Goal: Find specific page/section: Find specific page/section

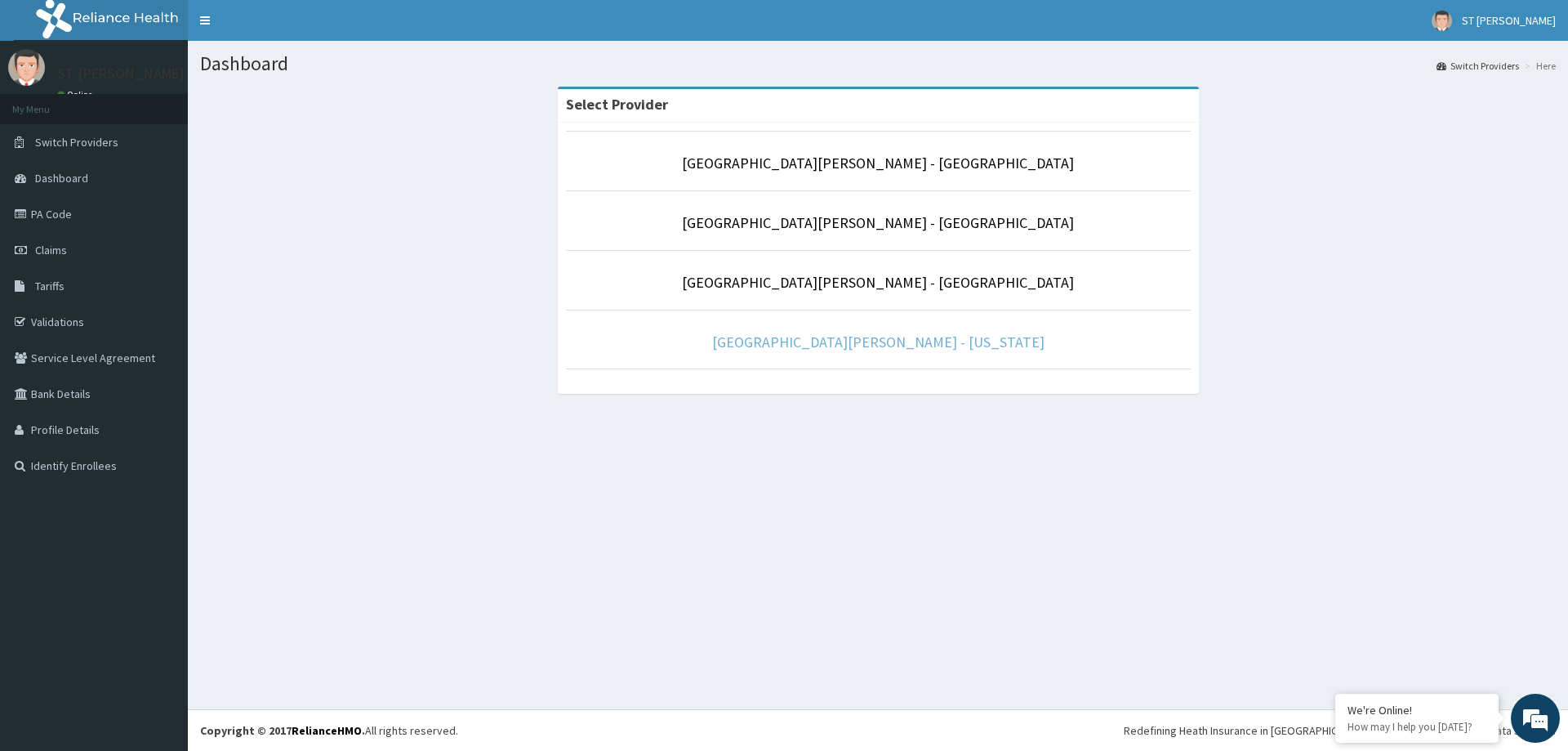
click at [932, 421] on div "Dashboard Switch Providers Here Select [GEOGRAPHIC_DATA][PERSON_NAME] - [GEOGRA…" at bounding box center [877, 376] width 1380 height 669
click at [948, 343] on link "[GEOGRAPHIC_DATA][PERSON_NAME] - [US_STATE]" at bounding box center [878, 342] width 333 height 19
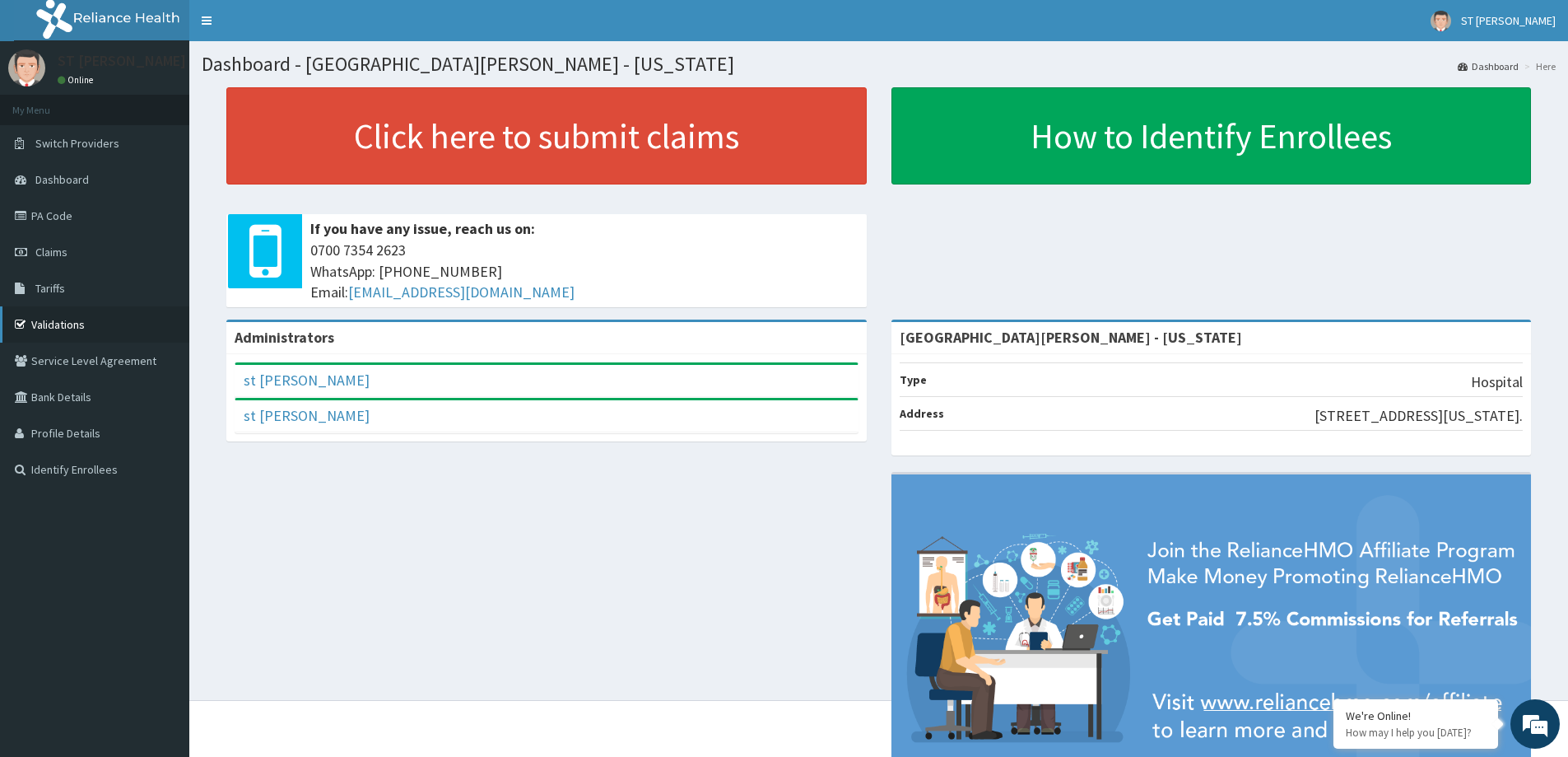
click at [120, 327] on link "Validations" at bounding box center [95, 325] width 189 height 37
